Goal: Entertainment & Leisure: Consume media (video, audio)

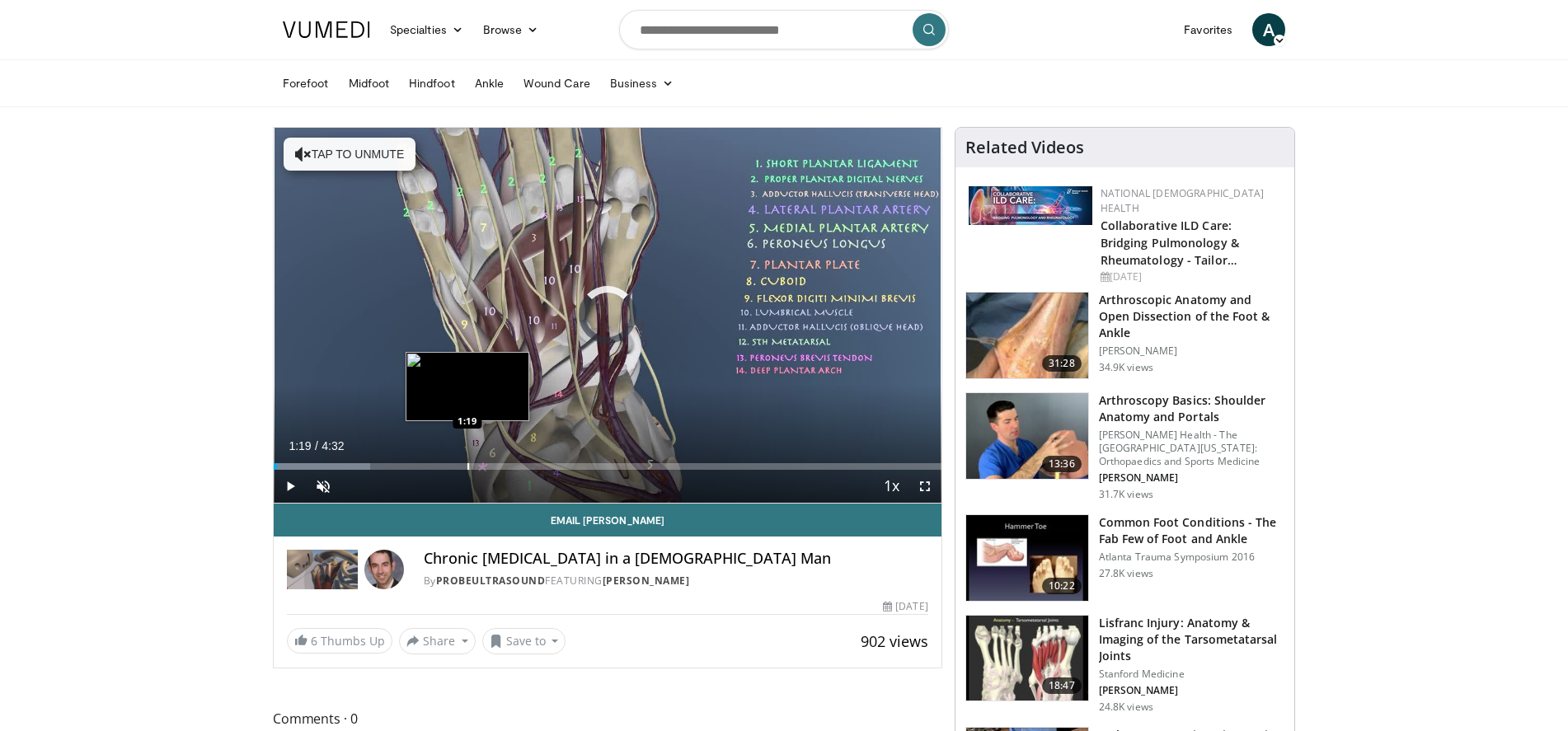
click at [467, 458] on div "Loaded : 14.51% 0:01 1:19" at bounding box center [608, 462] width 668 height 16
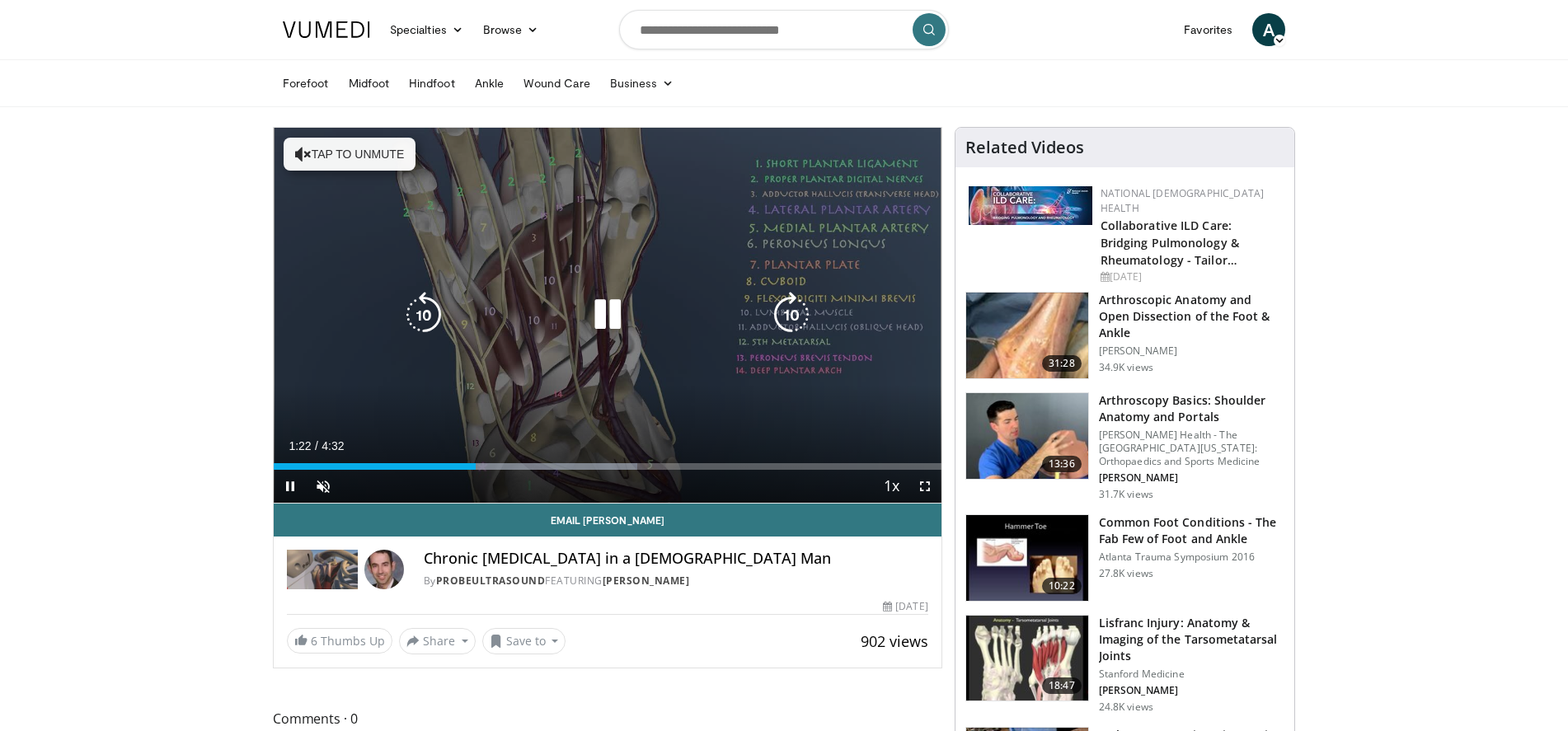
click at [616, 309] on icon "Video Player" at bounding box center [608, 315] width 46 height 46
click at [612, 317] on icon "Video Player" at bounding box center [608, 315] width 46 height 46
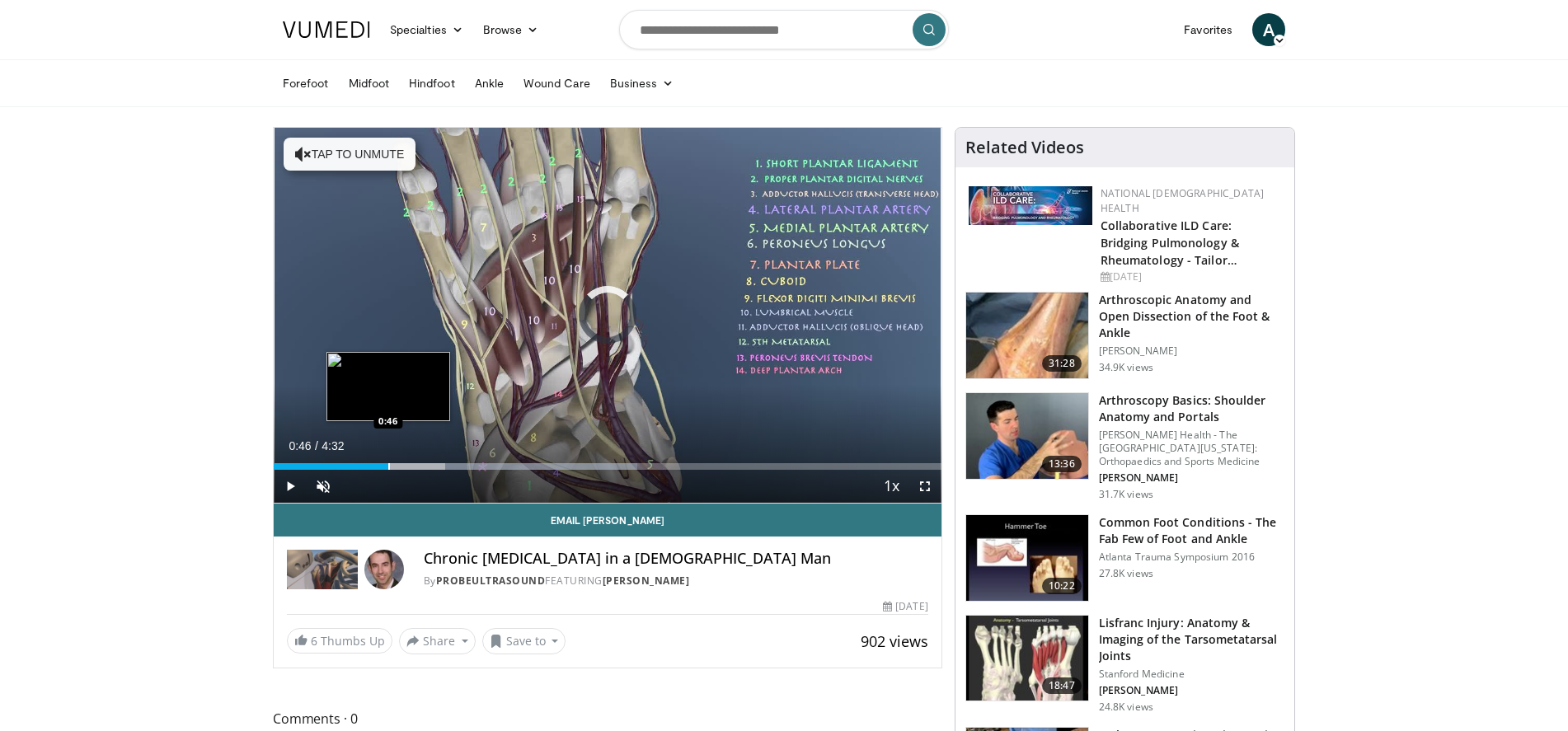
click at [388, 459] on div "Loaded : 54.50% 1:27 0:46" at bounding box center [608, 462] width 668 height 16
click at [370, 462] on div "Loaded : 40.35% 0:49 0:39" at bounding box center [608, 462] width 668 height 16
click at [927, 492] on span "Video Player" at bounding box center [924, 486] width 33 height 33
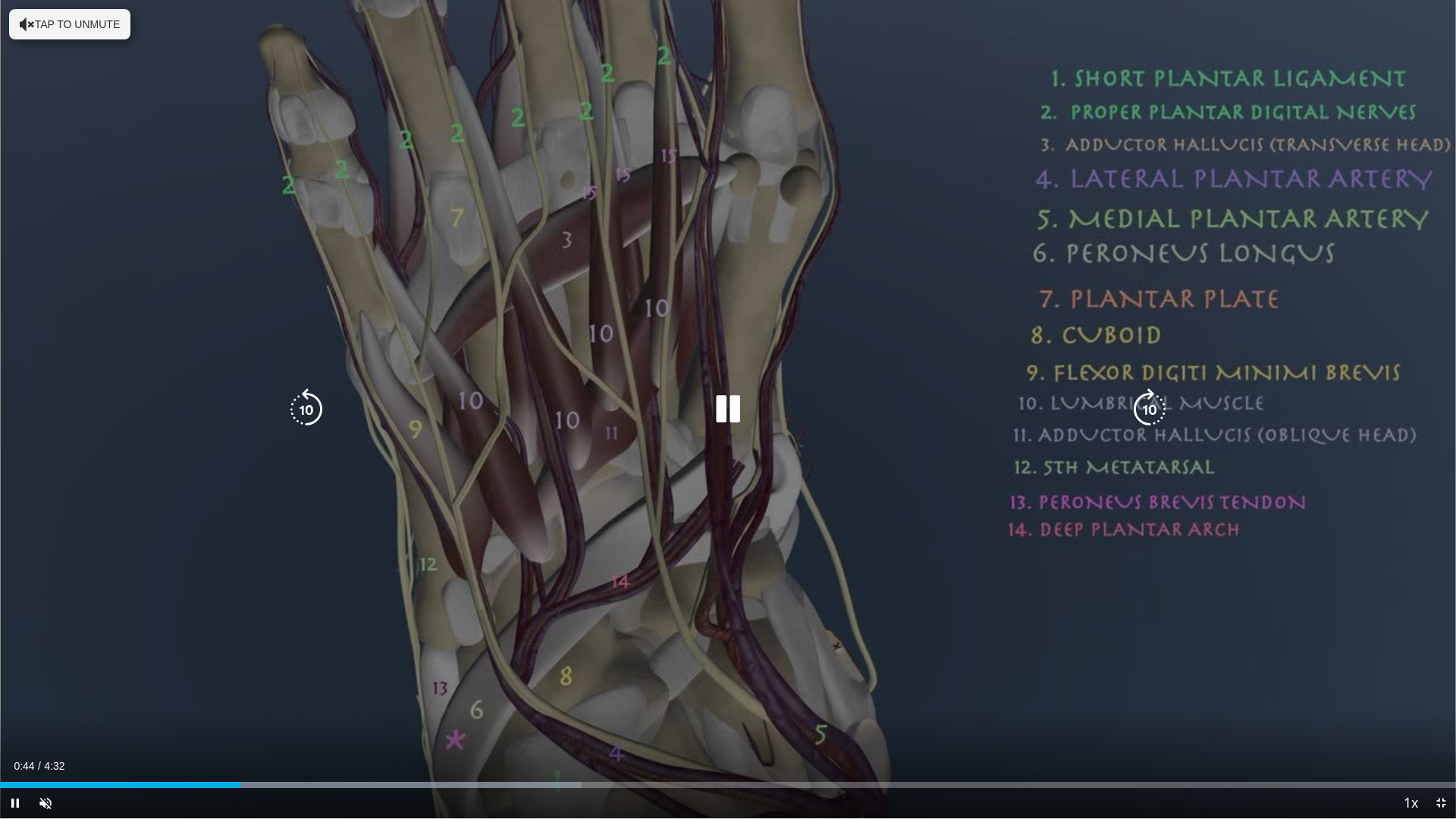
click at [89, 29] on button "Tap to unmute" at bounding box center [70, 24] width 121 height 30
click at [731, 409] on icon "Video Player" at bounding box center [728, 410] width 43 height 43
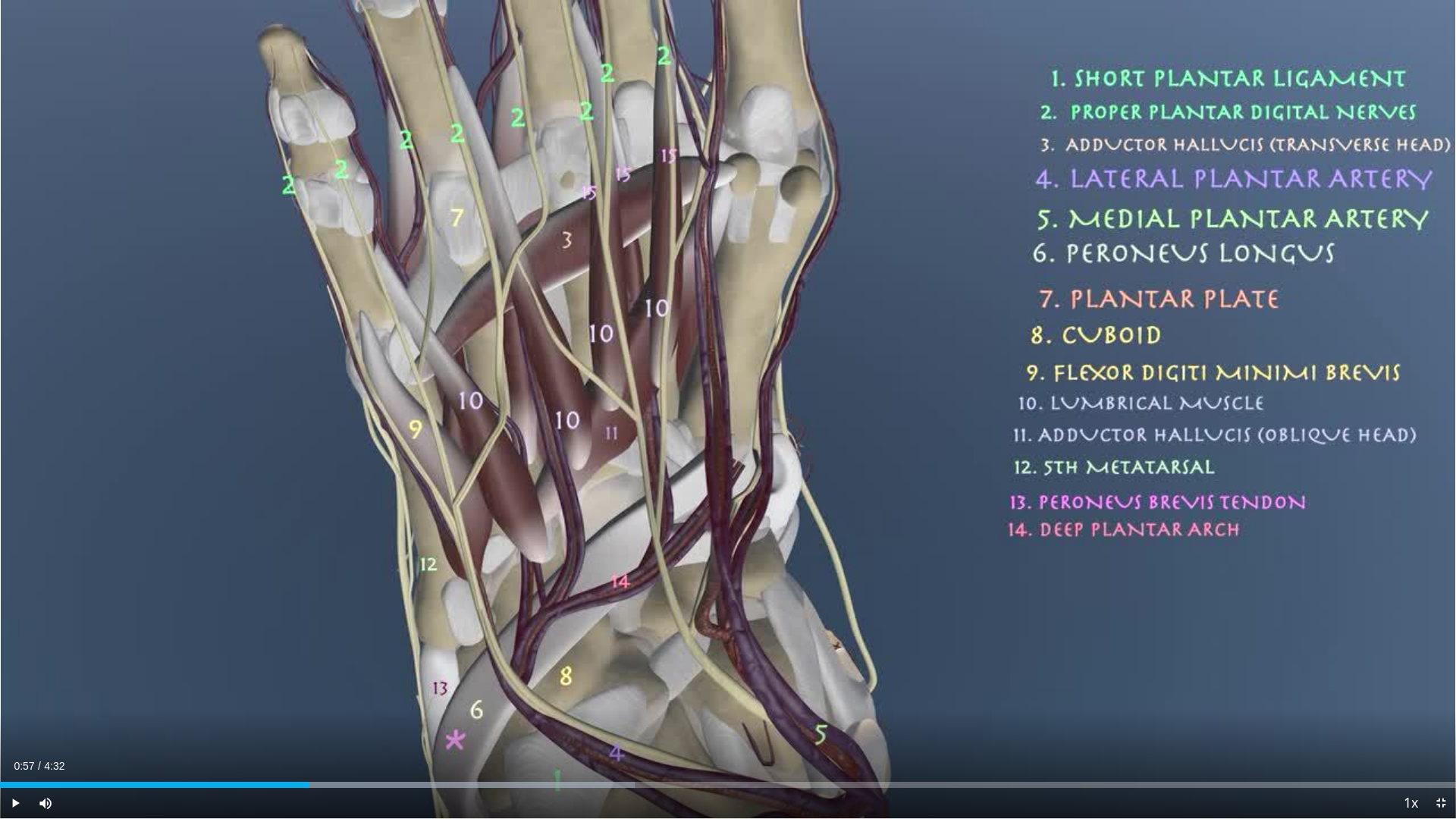
click at [731, 409] on div "10 seconds Tap to unmute" at bounding box center [728, 409] width 1456 height 818
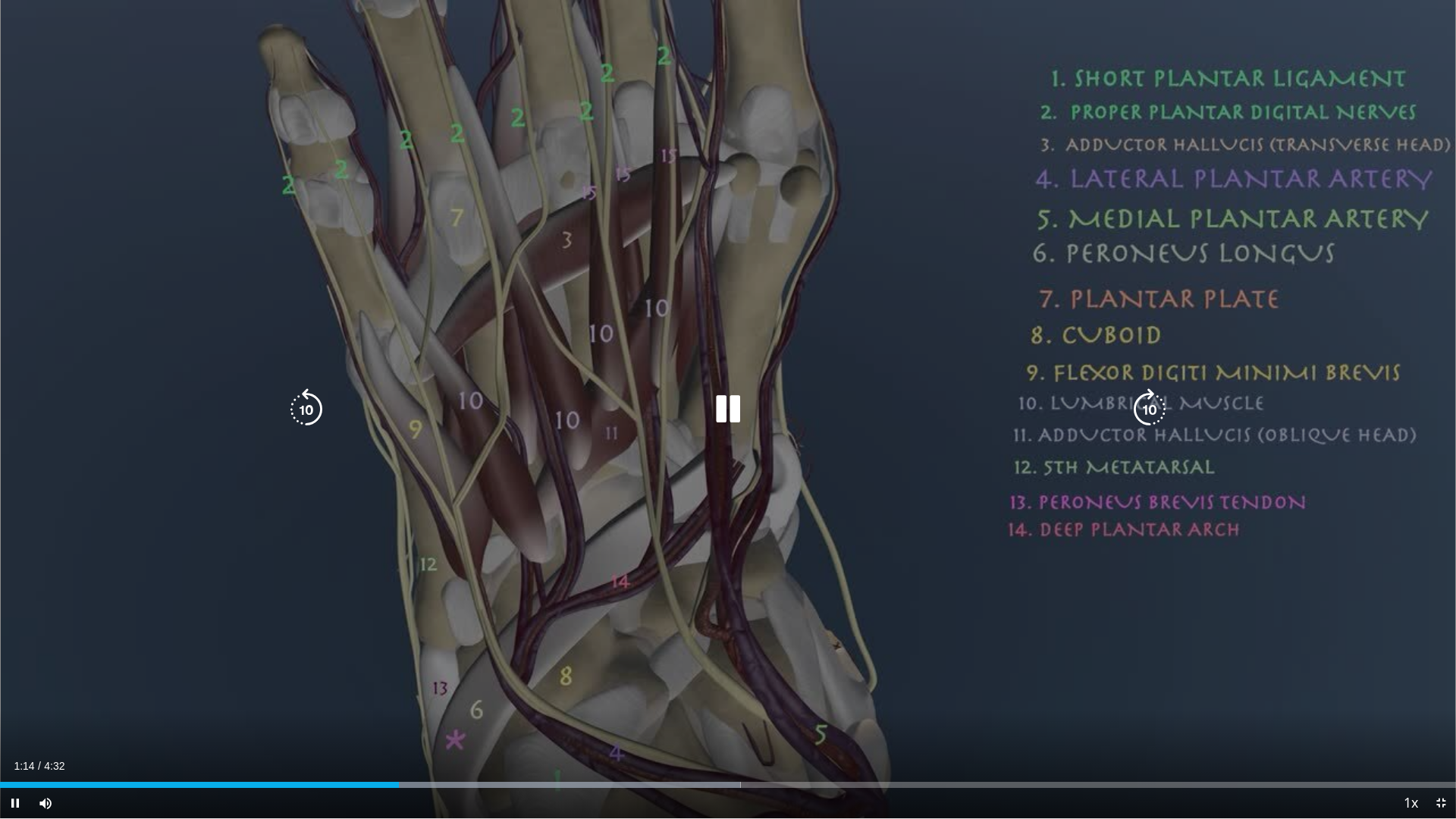
click at [299, 411] on icon "Video Player" at bounding box center [307, 410] width 43 height 43
click at [731, 404] on icon "Video Player" at bounding box center [728, 410] width 43 height 43
click at [731, 411] on icon "Video Player" at bounding box center [728, 410] width 43 height 43
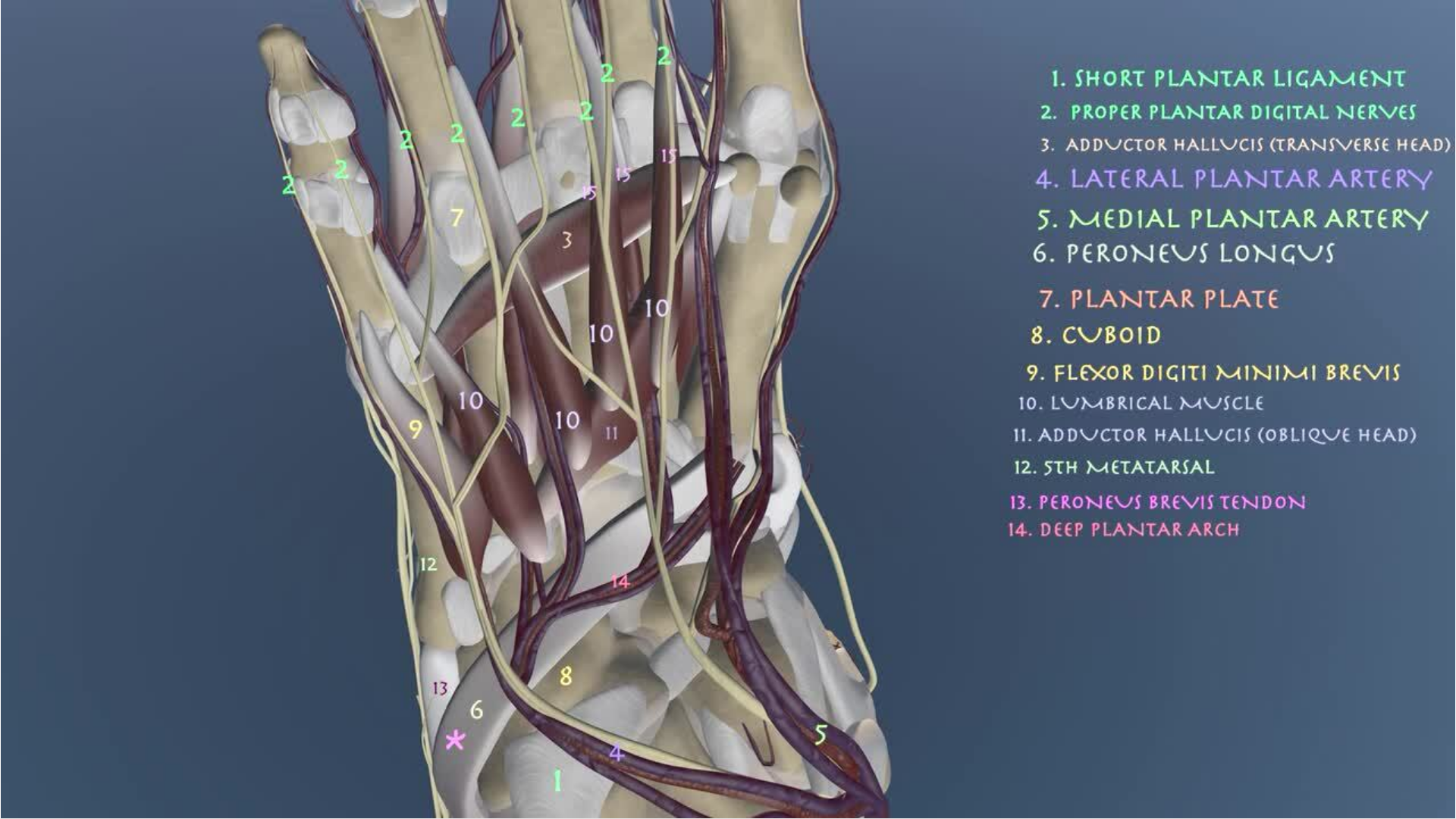
click at [731, 411] on div "10 seconds Tap to unmute" at bounding box center [728, 409] width 1456 height 818
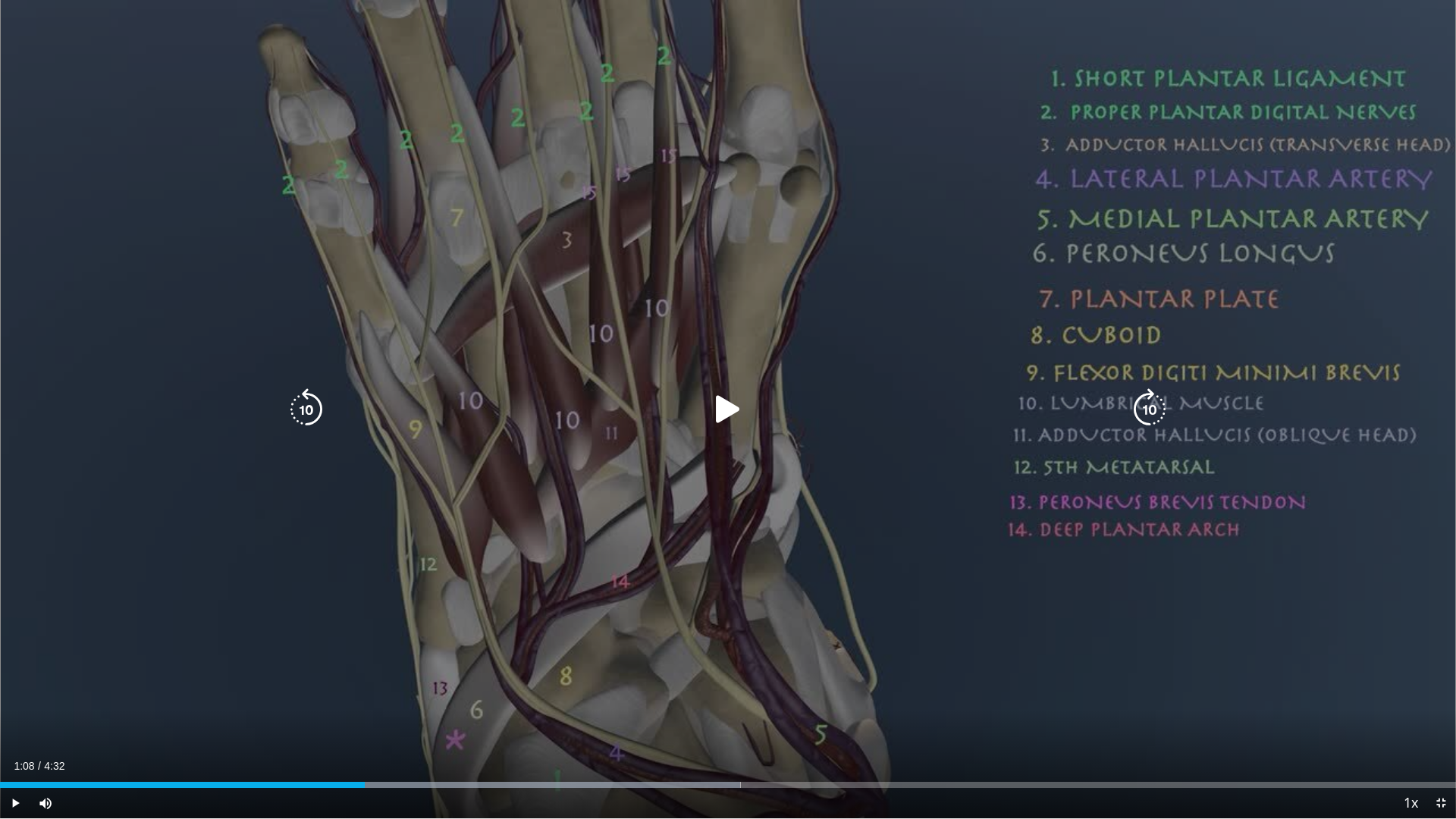
click at [731, 410] on icon "Video Player" at bounding box center [728, 410] width 43 height 43
click at [733, 402] on icon "Video Player" at bounding box center [728, 410] width 43 height 43
